Goal: Task Accomplishment & Management: Complete application form

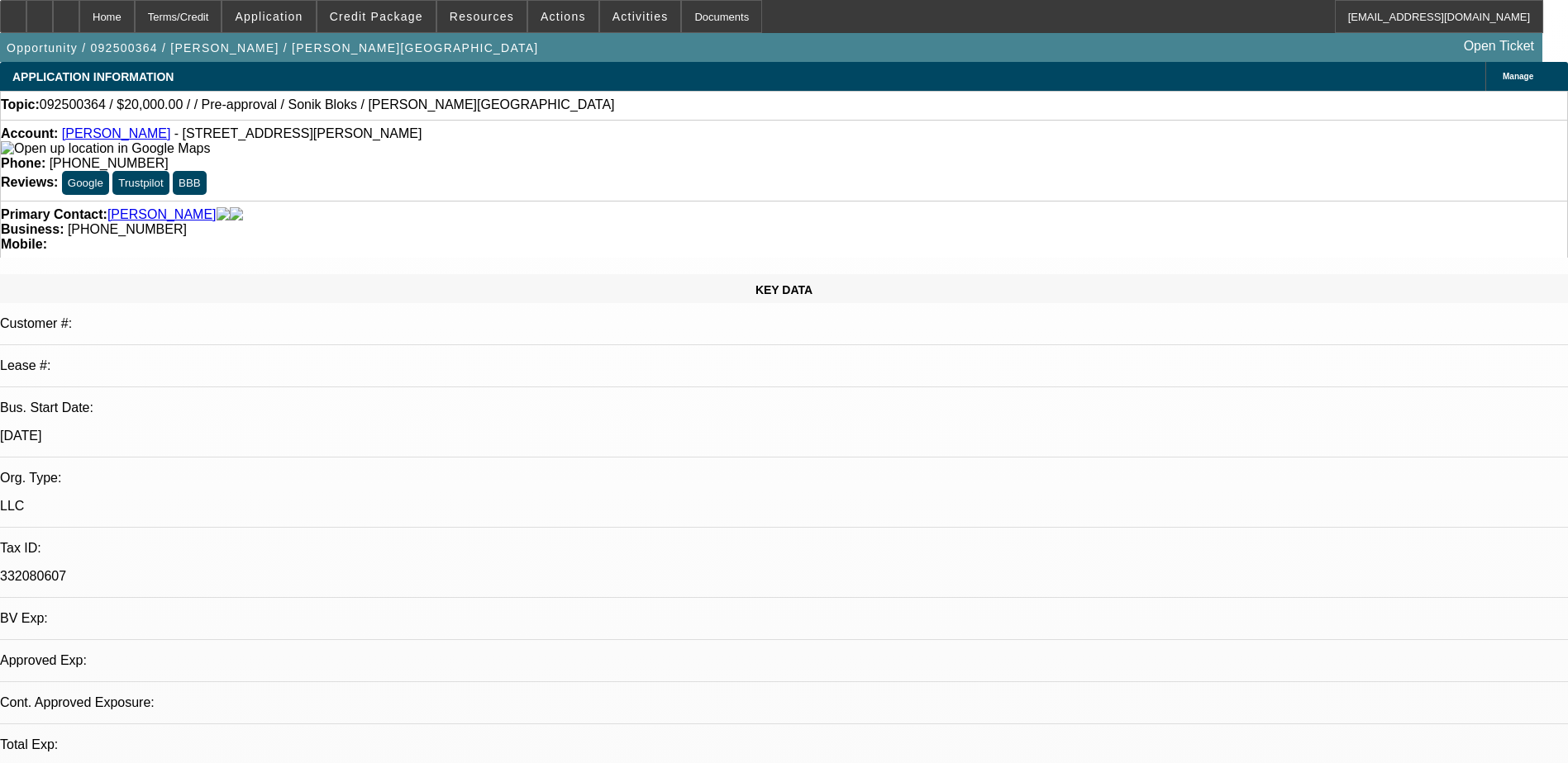
select select "0"
select select "2"
select select "0.1"
select select "1"
select select "2"
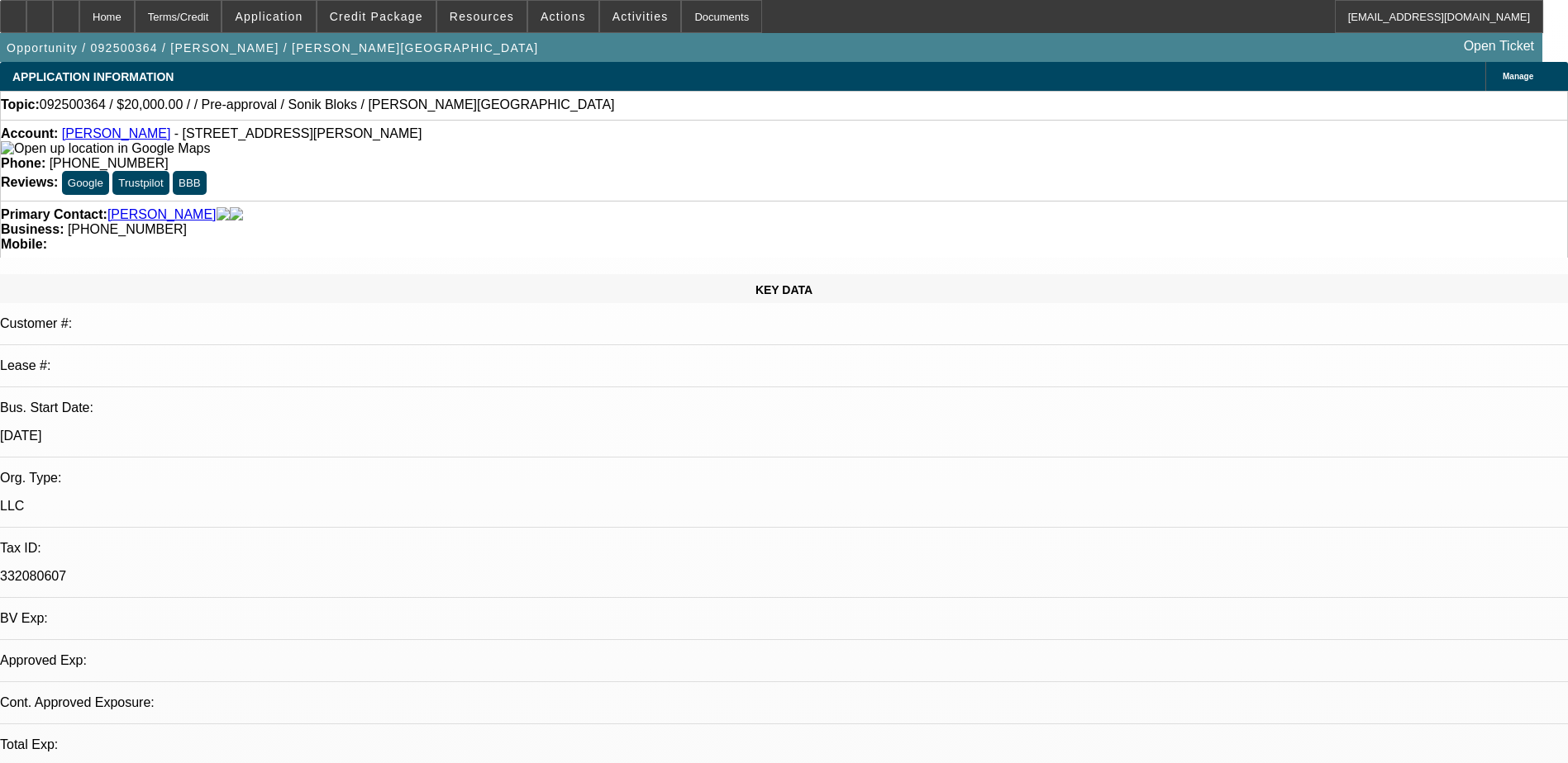
select select "4"
click at [393, 21] on span "Credit Package" at bounding box center [376, 16] width 93 height 13
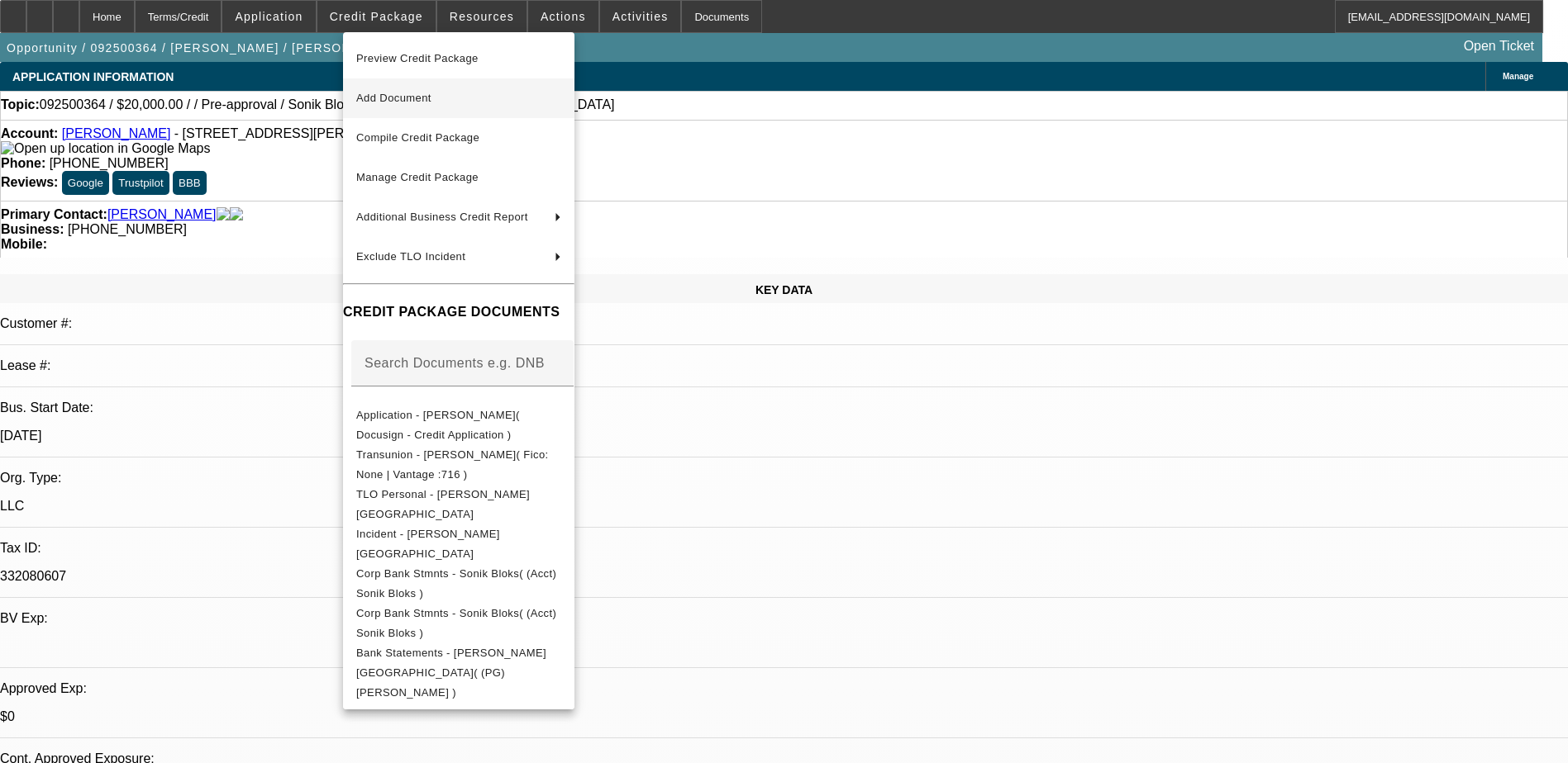
click at [448, 110] on button "Add Document" at bounding box center [459, 97] width 232 height 39
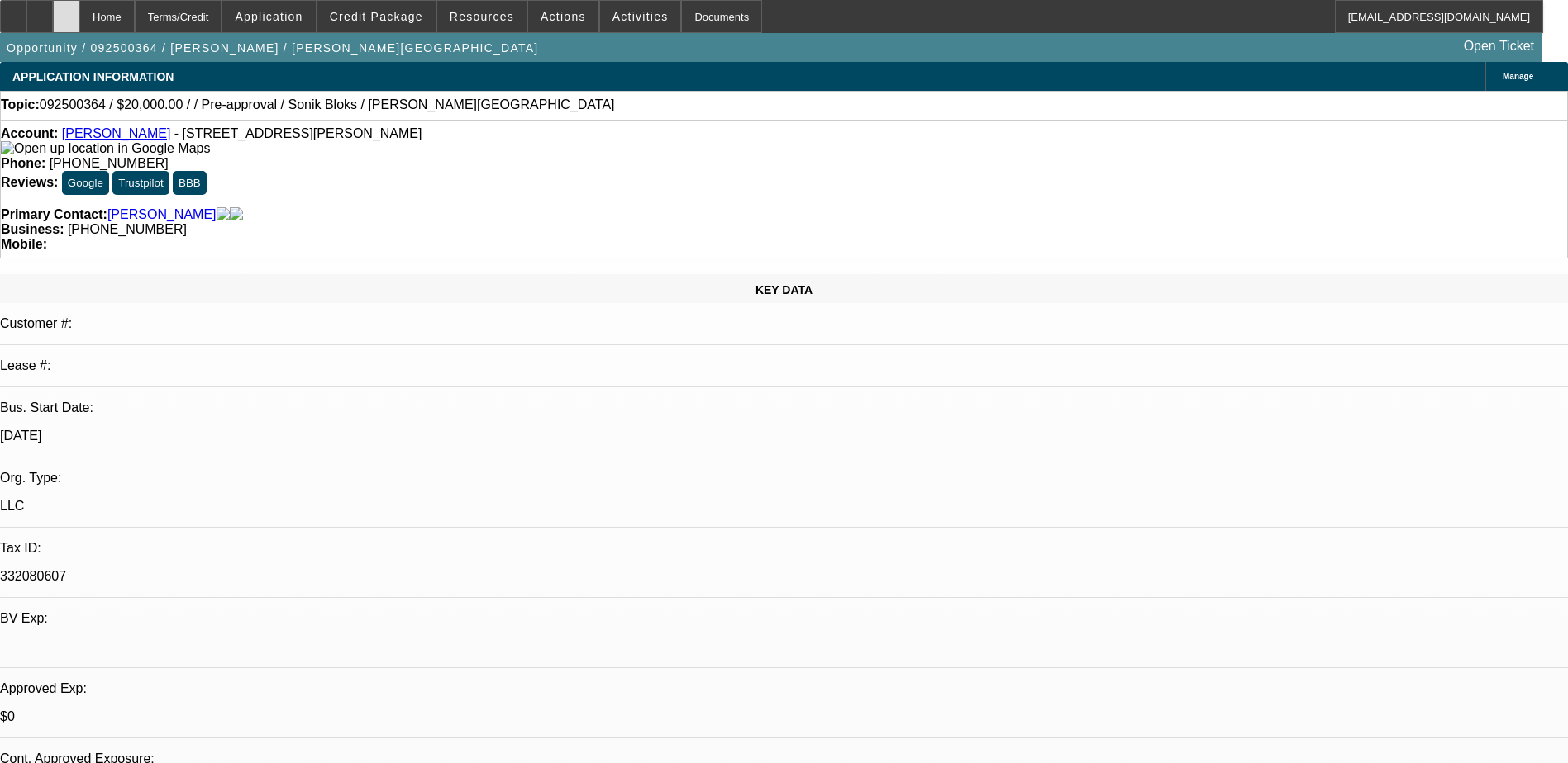
click at [79, 14] on div at bounding box center [66, 17] width 26 height 33
select select "0"
select select "2"
select select "0.1"
select select "1"
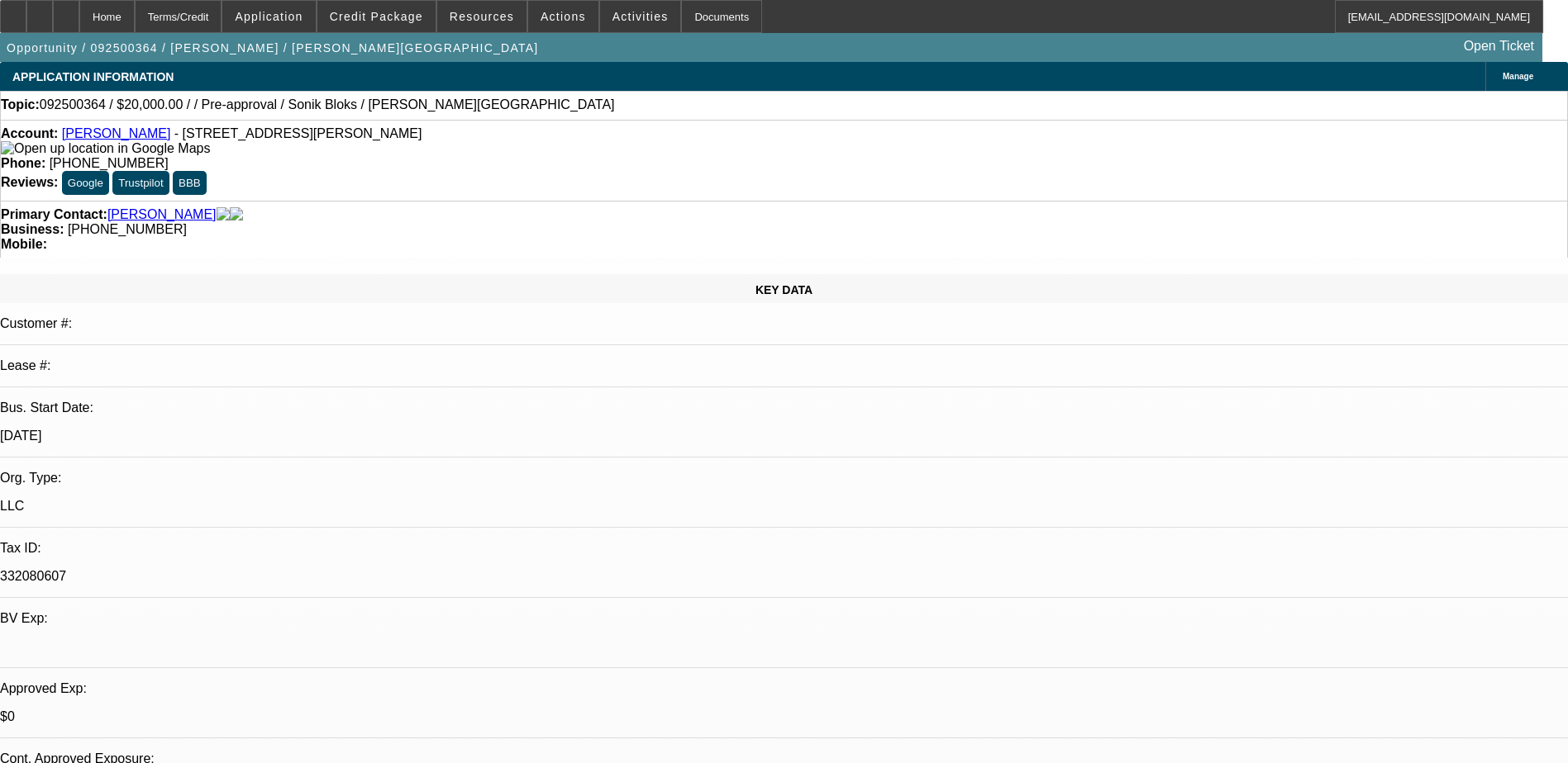
select select "2"
select select "4"
click at [411, 21] on span "Credit Package" at bounding box center [376, 16] width 93 height 13
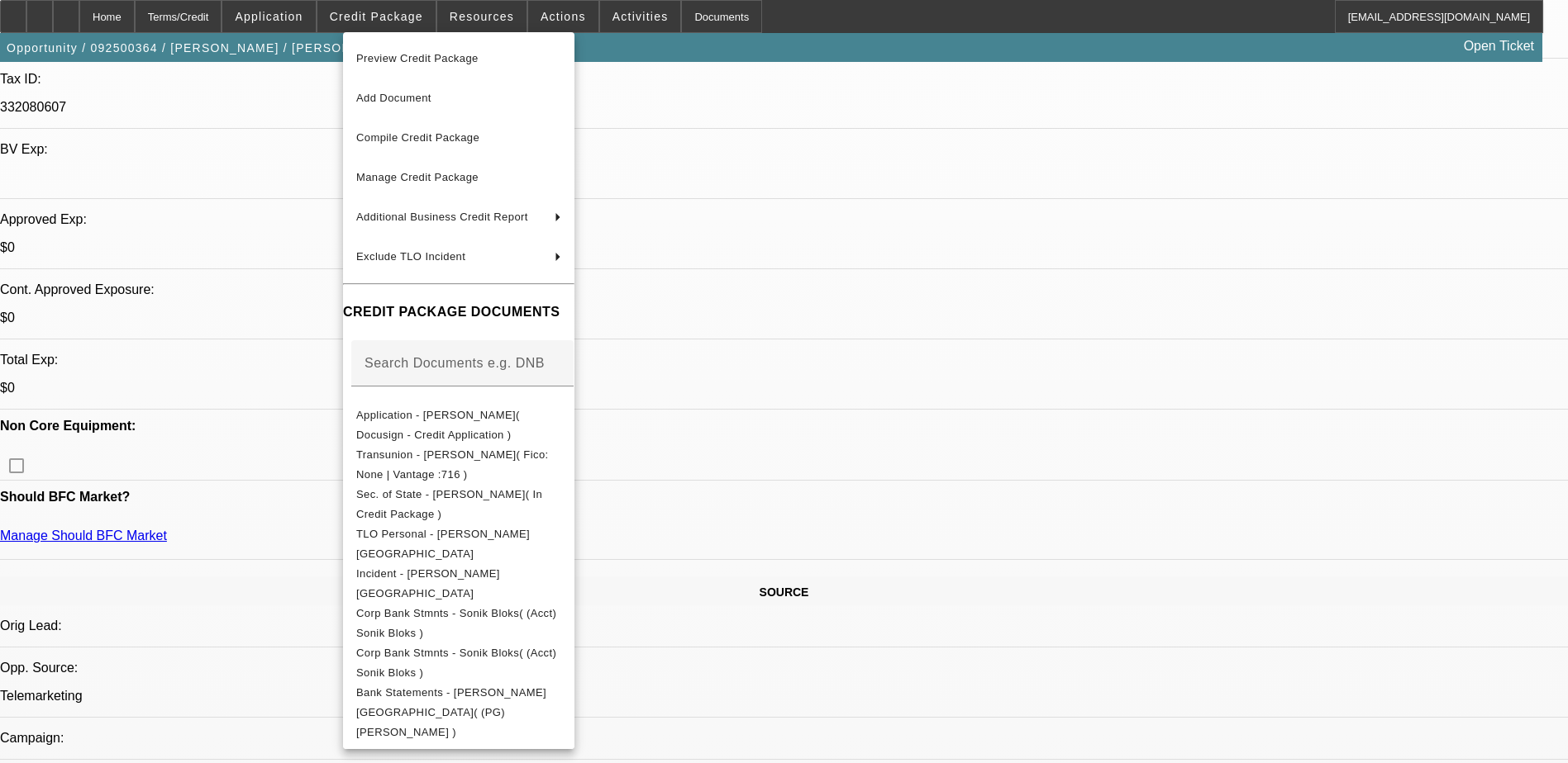
scroll to position [578, 0]
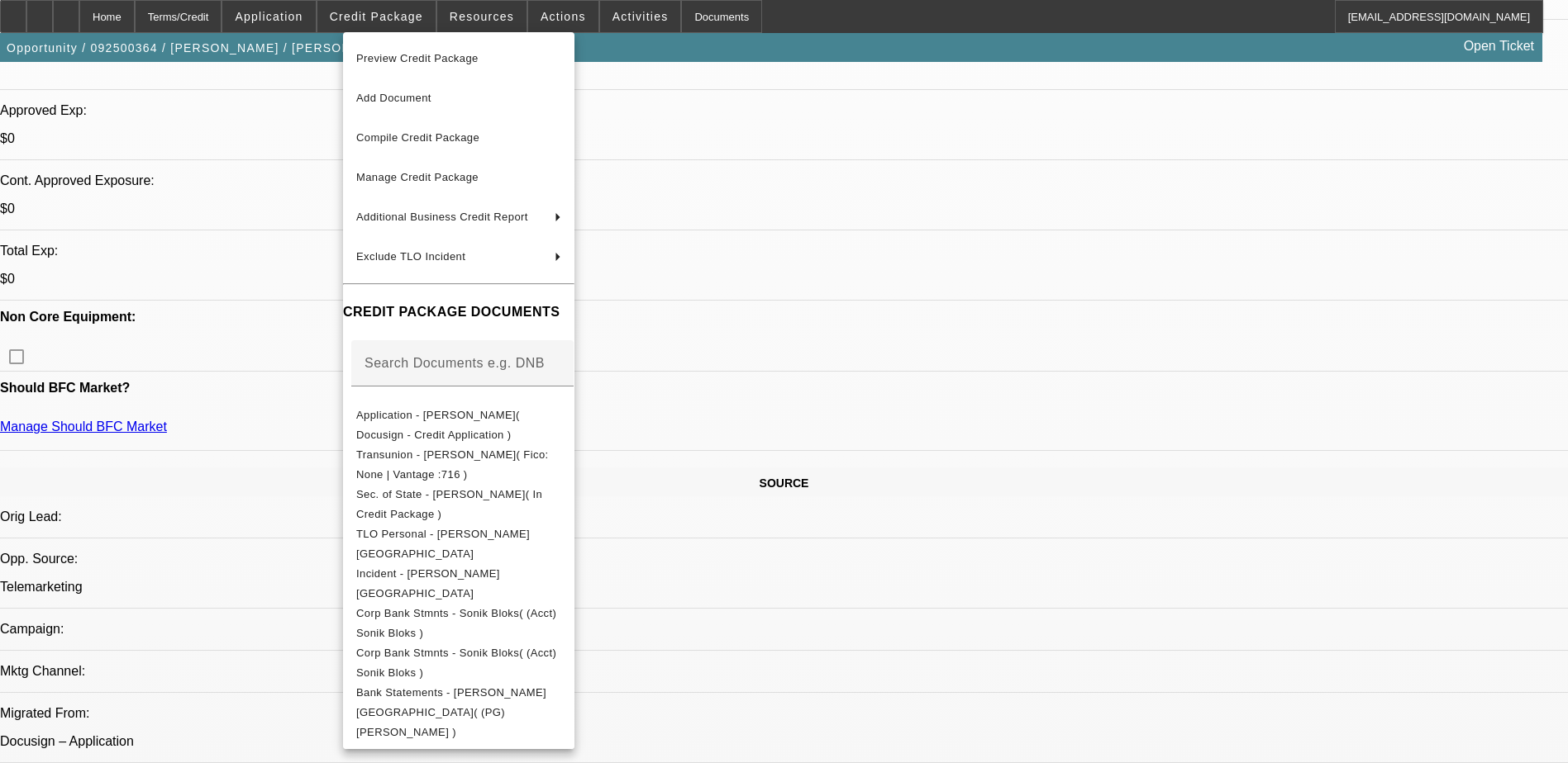
click at [1179, 499] on div at bounding box center [784, 382] width 1568 height 763
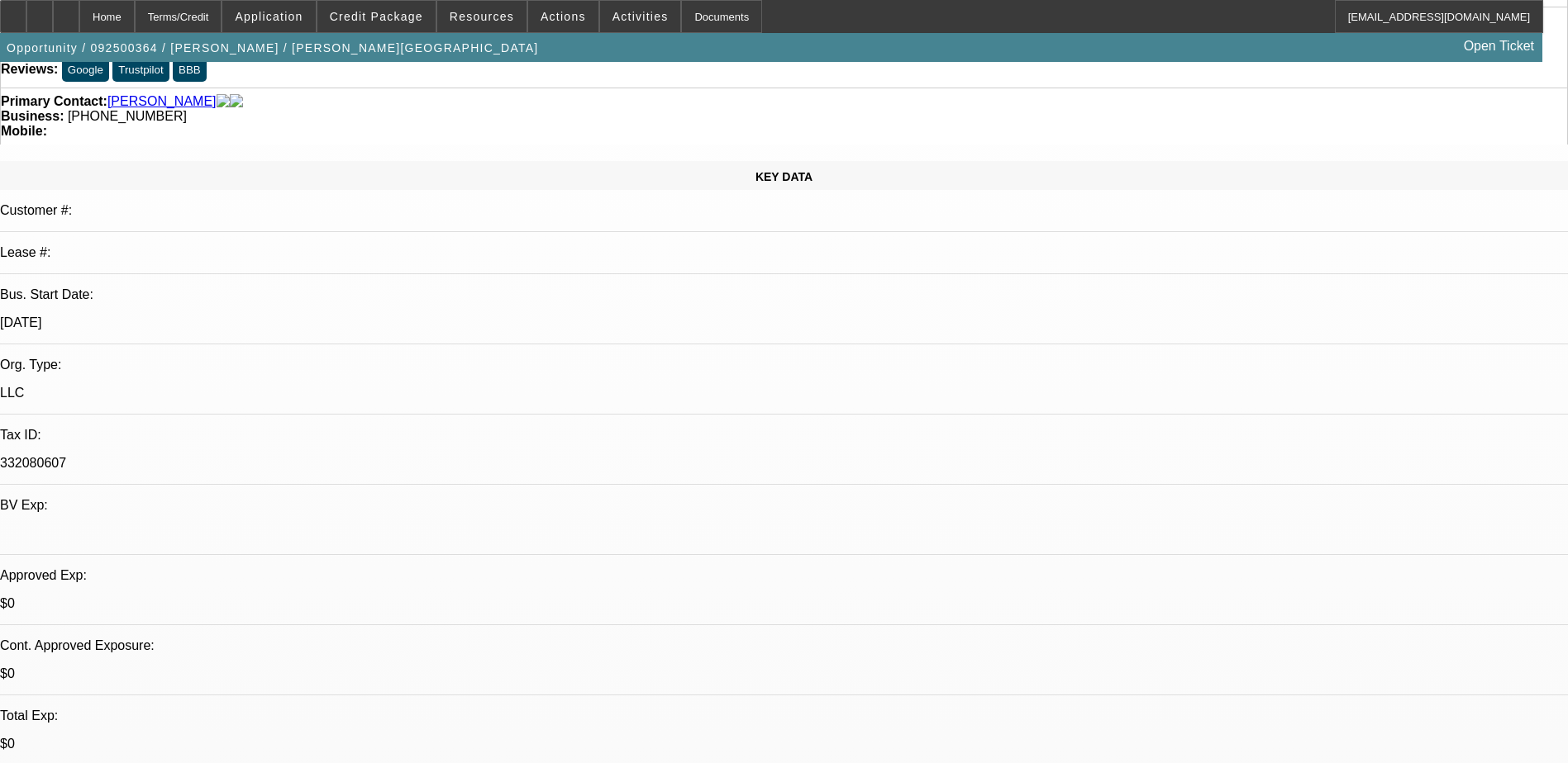
scroll to position [0, 0]
